Goal: Task Accomplishment & Management: Manage account settings

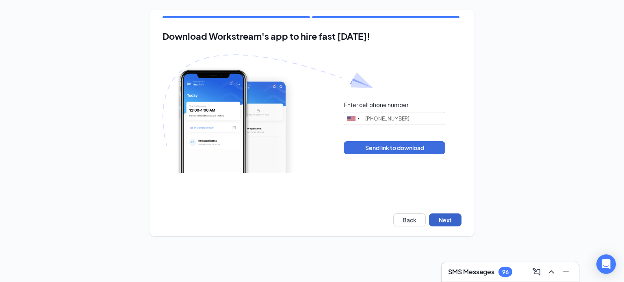
click at [445, 224] on button "Next" at bounding box center [445, 220] width 33 height 13
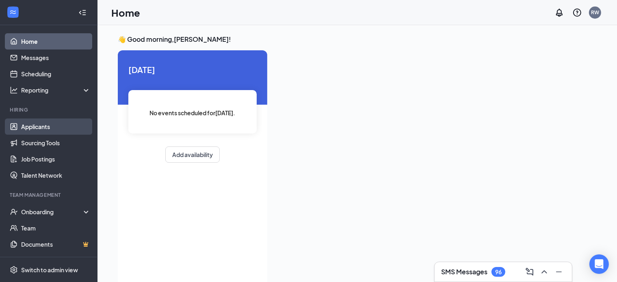
click at [42, 125] on link "Applicants" at bounding box center [56, 127] width 70 height 16
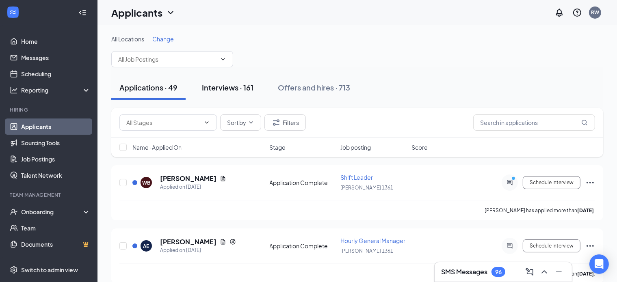
click at [218, 88] on div "Interviews · 161" at bounding box center [228, 88] width 52 height 10
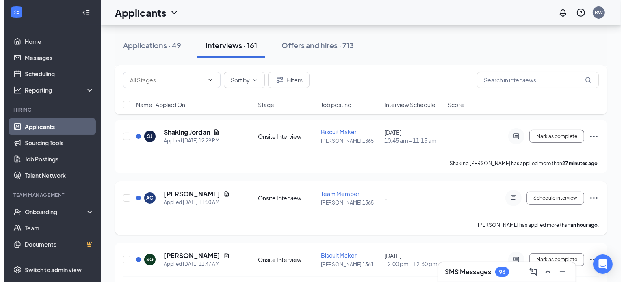
scroll to position [163, 0]
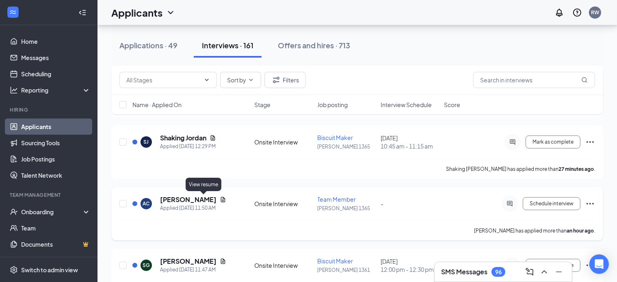
click at [221, 200] on icon "Document" at bounding box center [223, 199] width 4 height 5
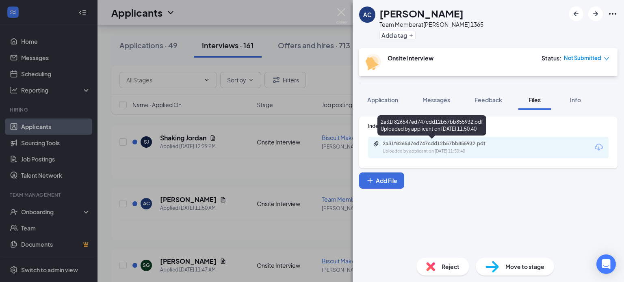
click at [434, 150] on div "Uploaded by applicant on [DATE] 11:50:40" at bounding box center [444, 151] width 122 height 7
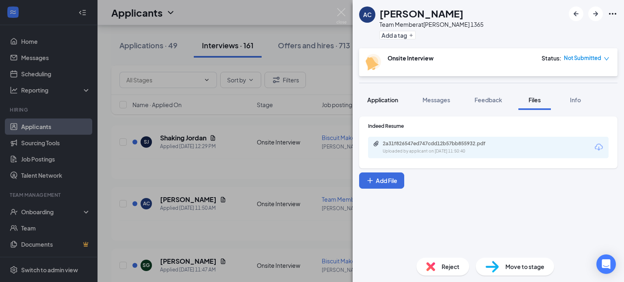
click at [380, 98] on span "Application" at bounding box center [382, 99] width 31 height 7
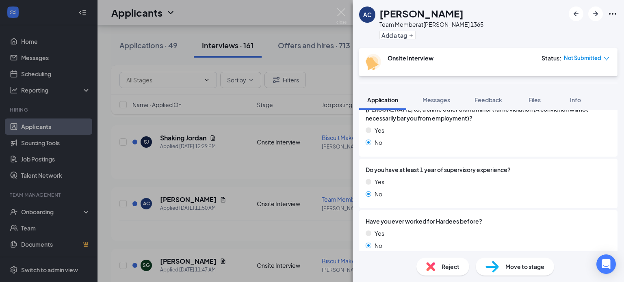
scroll to position [214, 0]
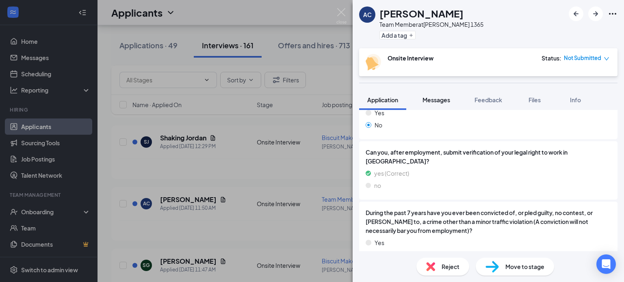
click at [436, 100] on span "Messages" at bounding box center [437, 99] width 28 height 7
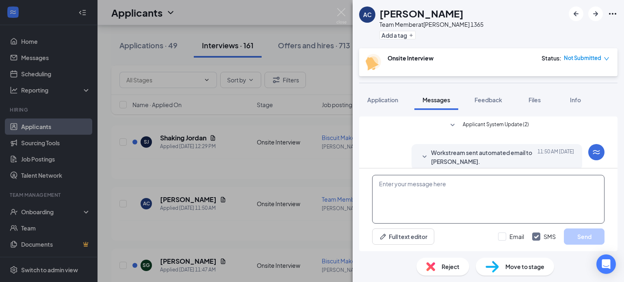
click at [402, 182] on textarea at bounding box center [488, 199] width 232 height 49
type textarea "when would you be available for an interview?"
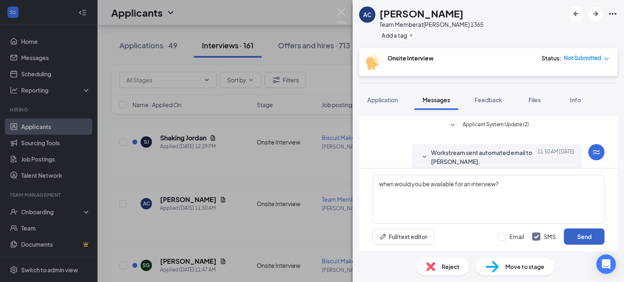
click at [582, 236] on button "Send" at bounding box center [584, 237] width 41 height 16
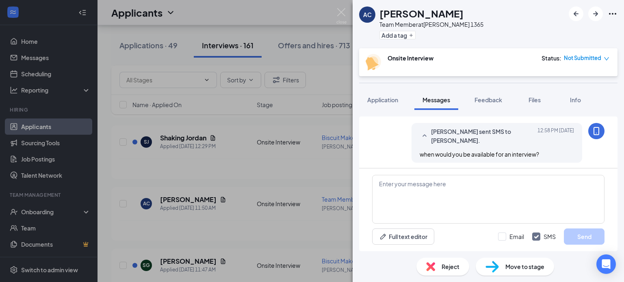
scroll to position [253, 0]
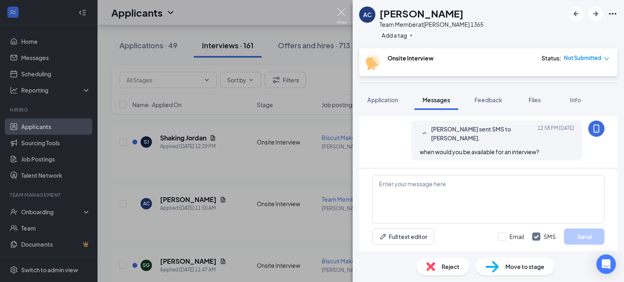
click at [341, 11] on img at bounding box center [342, 16] width 10 height 16
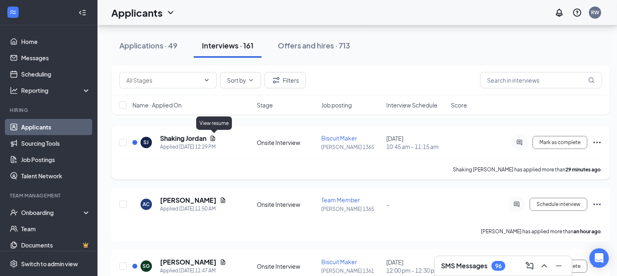
click at [213, 138] on icon "Document" at bounding box center [213, 137] width 4 height 5
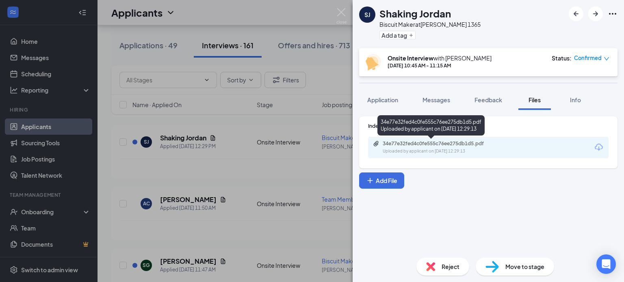
click at [415, 149] on div "Uploaded by applicant on [DATE] 12:29:13" at bounding box center [444, 151] width 122 height 7
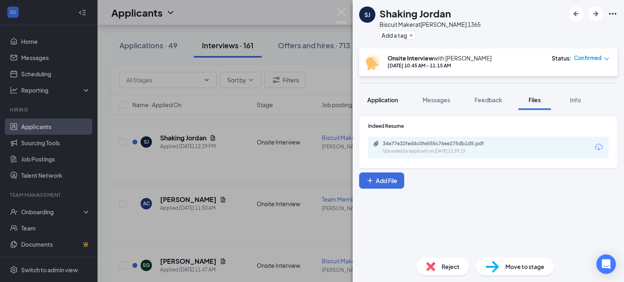
click at [381, 98] on span "Application" at bounding box center [382, 99] width 31 height 7
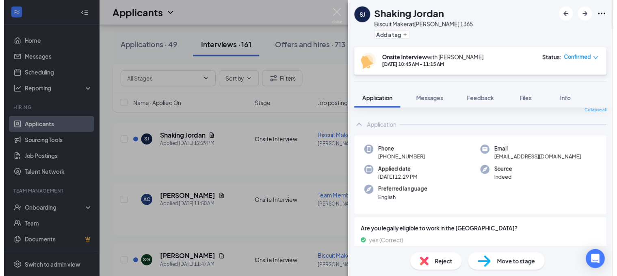
scroll to position [2, 0]
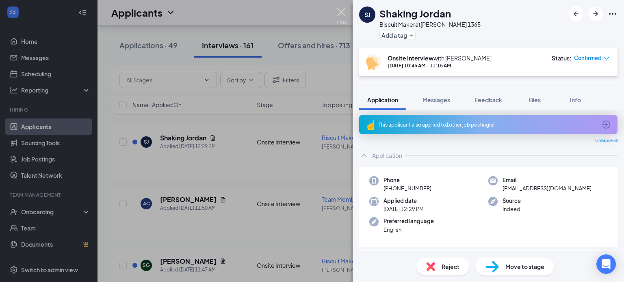
click at [341, 11] on img at bounding box center [342, 16] width 10 height 16
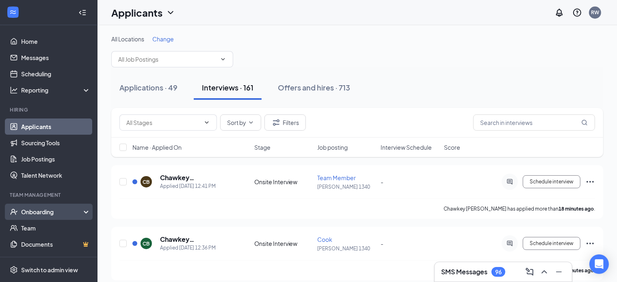
click at [46, 213] on div "Onboarding" at bounding box center [52, 212] width 63 height 8
click at [46, 228] on link "Overview" at bounding box center [56, 228] width 70 height 16
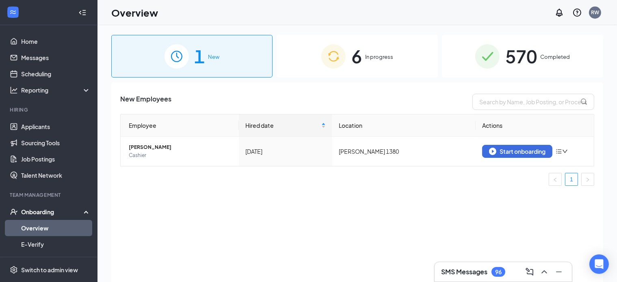
click at [376, 58] on span "In progress" at bounding box center [379, 57] width 28 height 8
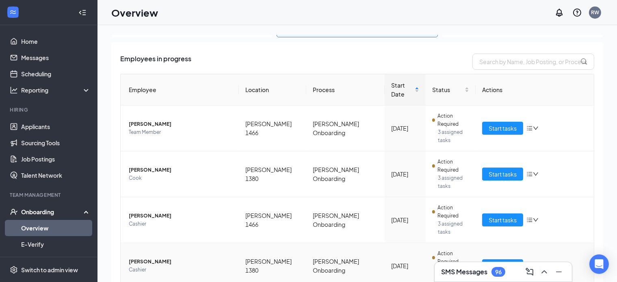
scroll to position [41, 0]
click at [527, 125] on icon "bars" at bounding box center [530, 128] width 7 height 7
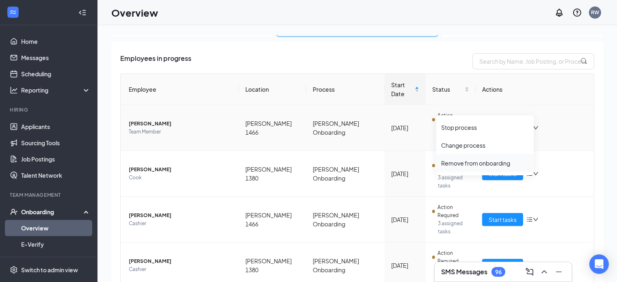
click at [481, 163] on div "Remove from onboarding" at bounding box center [485, 163] width 88 height 8
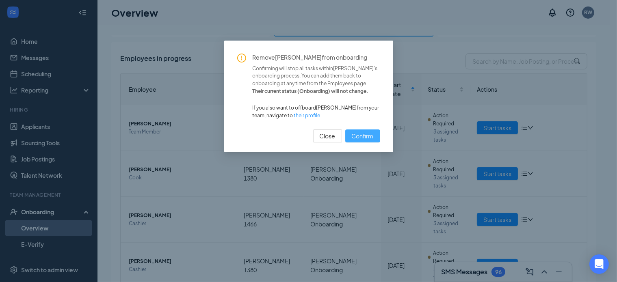
click at [364, 132] on span "Confirm" at bounding box center [363, 136] width 22 height 9
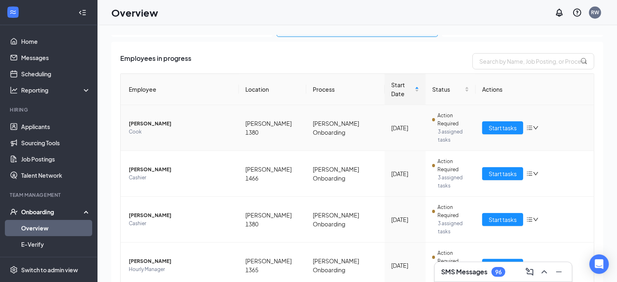
scroll to position [30, 0]
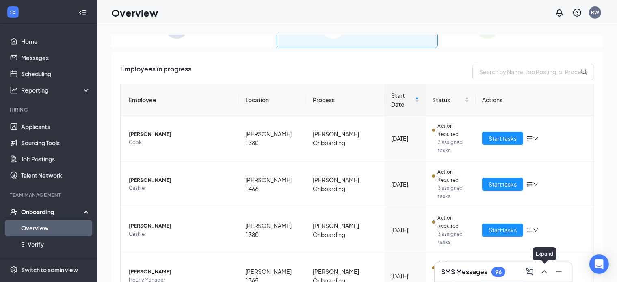
click at [547, 276] on icon "ChevronUp" at bounding box center [545, 272] width 10 height 10
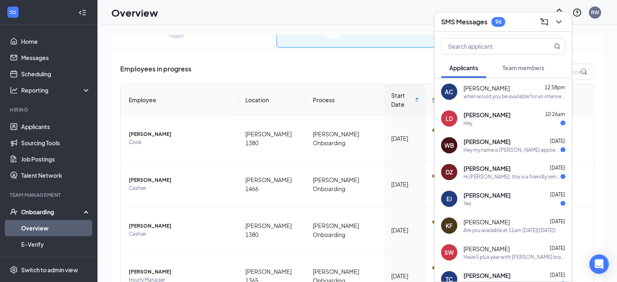
click at [481, 122] on div "Hey" at bounding box center [515, 123] width 102 height 7
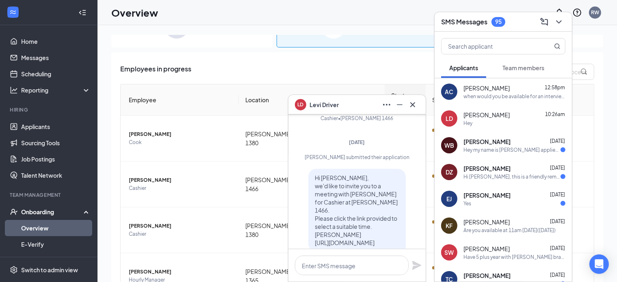
scroll to position [-322, 0]
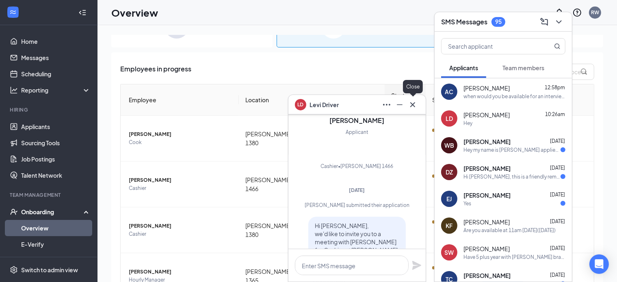
click at [413, 105] on icon "Cross" at bounding box center [413, 104] width 5 height 5
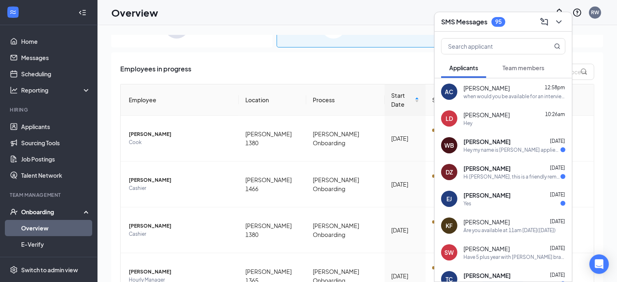
click at [501, 152] on div "Hey my name is [PERSON_NAME] applied on, indeed for the shift lead position" at bounding box center [512, 150] width 97 height 7
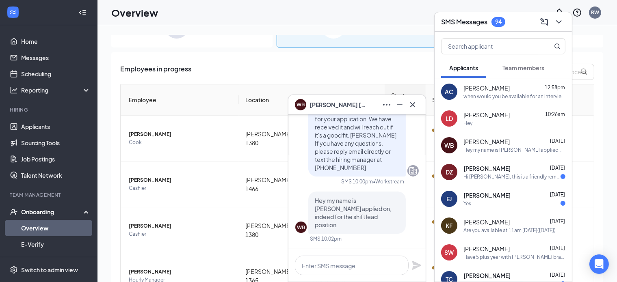
scroll to position [0, 0]
click at [412, 102] on icon "Cross" at bounding box center [413, 105] width 10 height 10
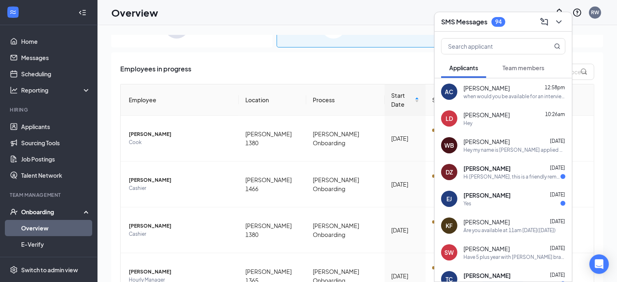
click at [478, 176] on div "Hi [PERSON_NAME], this is a friendly reminder. Your meeting with [PERSON_NAME] …" at bounding box center [512, 177] width 97 height 7
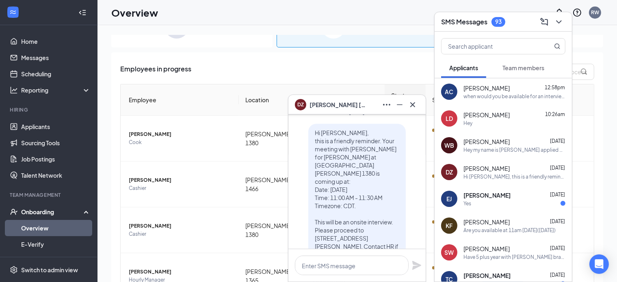
scroll to position [-70, 0]
click at [410, 102] on icon "Cross" at bounding box center [413, 105] width 10 height 10
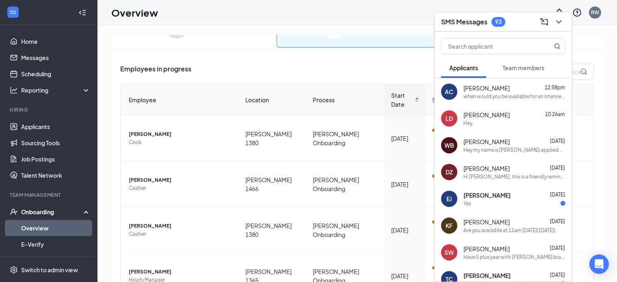
click at [504, 198] on div "[PERSON_NAME] [DATE]" at bounding box center [515, 195] width 102 height 8
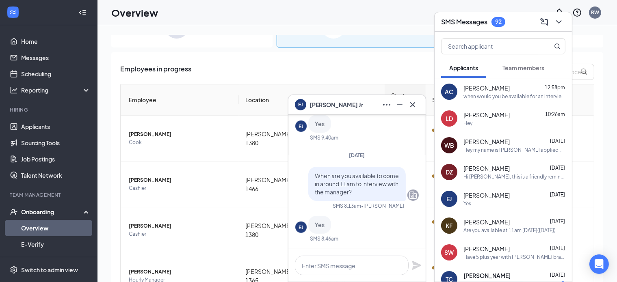
scroll to position [37, 0]
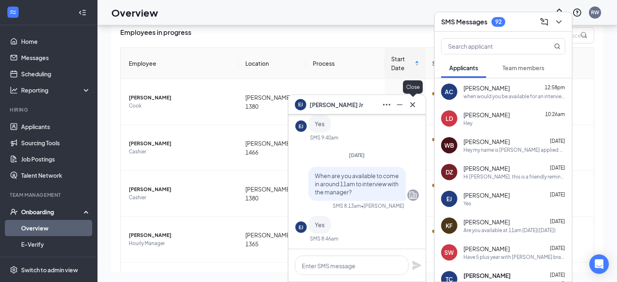
click at [410, 103] on icon "Cross" at bounding box center [413, 105] width 10 height 10
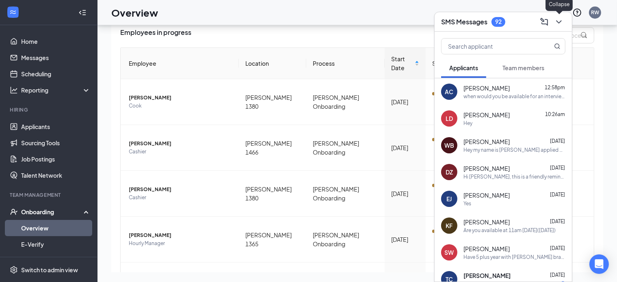
click at [558, 22] on icon "ChevronDown" at bounding box center [558, 21] width 5 height 3
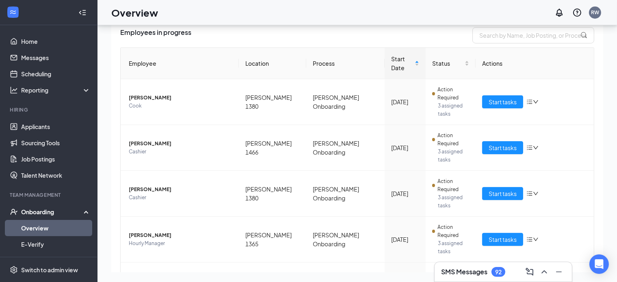
scroll to position [0, 0]
